Goal: Task Accomplishment & Management: Manage account settings

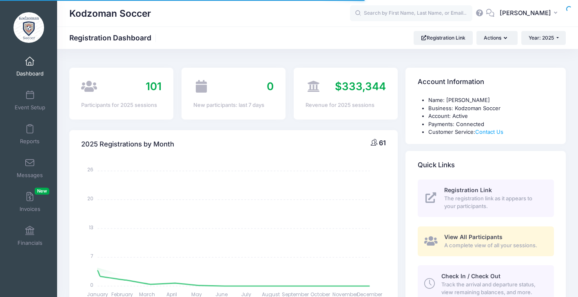
select select
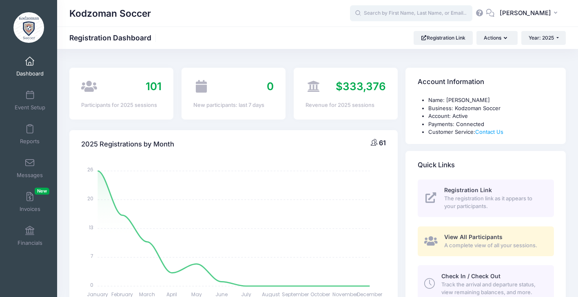
click at [393, 14] on input "text" at bounding box center [411, 13] width 122 height 16
type input "t"
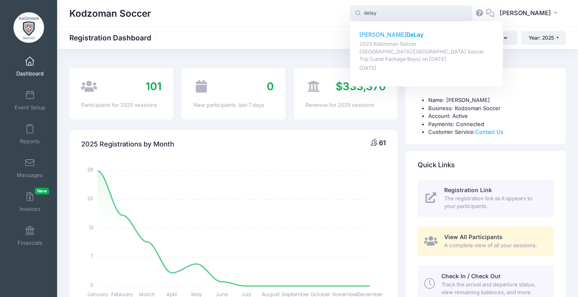
click at [374, 35] on p "Calvin DeLay" at bounding box center [426, 35] width 135 height 9
type input "Calvin DeLay (2025 Kodzoman Soccer Denmark/Sweden Soccer Trip (Land Package Boy…"
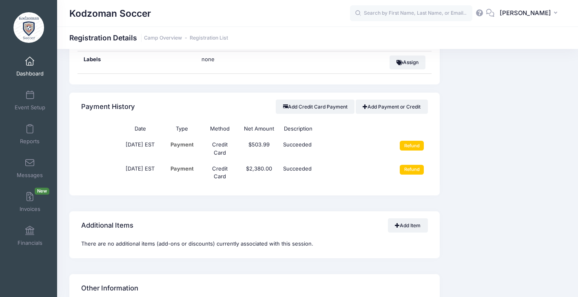
scroll to position [768, 0]
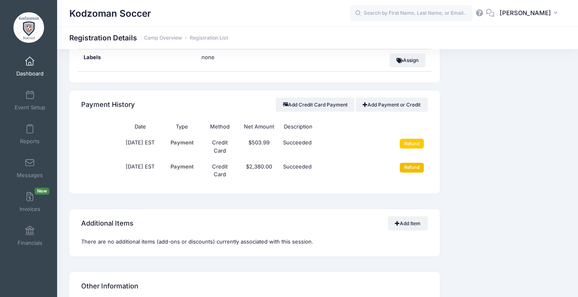
click at [415, 163] on input "Refund" at bounding box center [412, 168] width 24 height 10
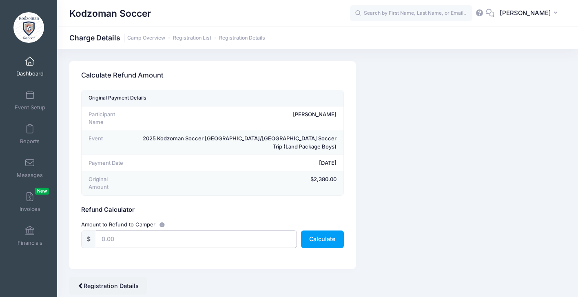
click at [132, 232] on input "text" at bounding box center [196, 239] width 201 height 18
type input "2,380"
click at [326, 230] on button "Calculate" at bounding box center [322, 239] width 43 height 18
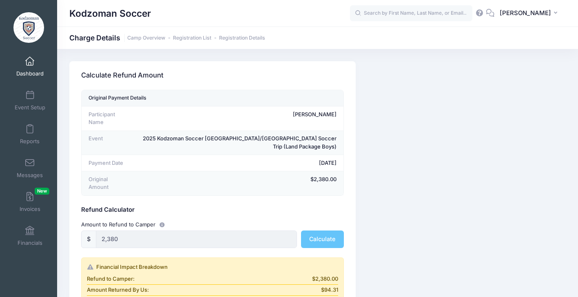
click at [408, 208] on div "Camp Network returns it's fee when there is a full refund. Stripe also returns …" at bounding box center [317, 250] width 504 height 378
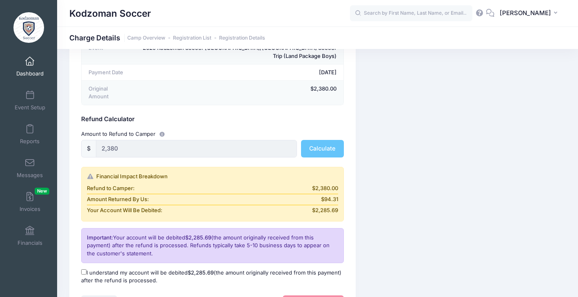
scroll to position [100, 0]
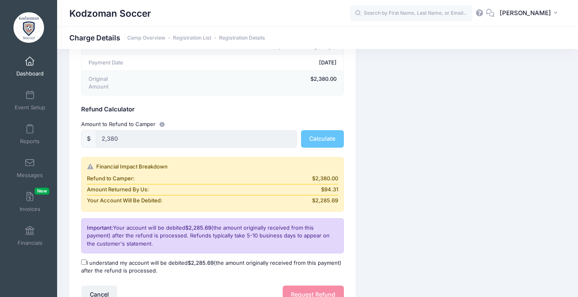
click at [405, 201] on div "Camp Network returns it's fee when there is a full refund. Stripe also returns …" at bounding box center [317, 150] width 504 height 378
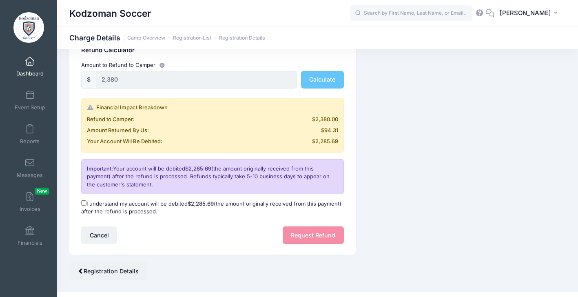
scroll to position [160, 0]
click at [85, 199] on input "I understand my account will be debited $2,285.69 (the amount originally receiv…" at bounding box center [83, 201] width 5 height 5
checkbox input "true"
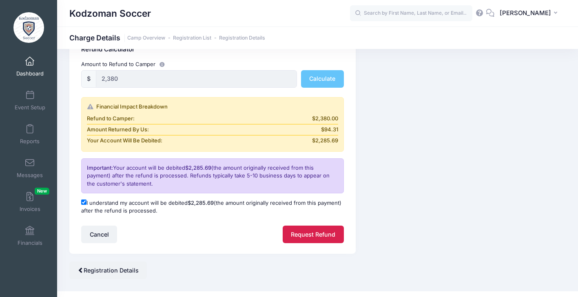
click at [303, 225] on button "Request Refund" at bounding box center [313, 234] width 61 height 18
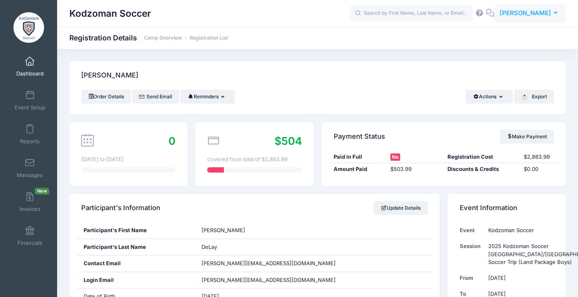
click at [551, 14] on button "MK Mattias Kodzoman" at bounding box center [529, 13] width 71 height 19
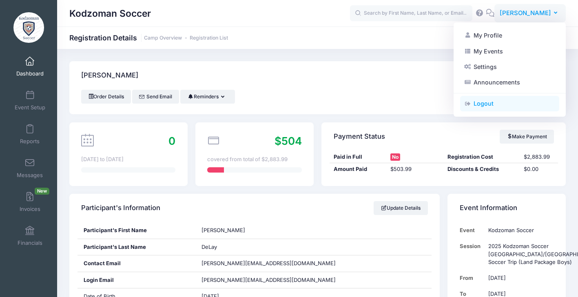
click at [477, 104] on link "Logout" at bounding box center [509, 103] width 99 height 15
